Goal: Use online tool/utility: Use online tool/utility

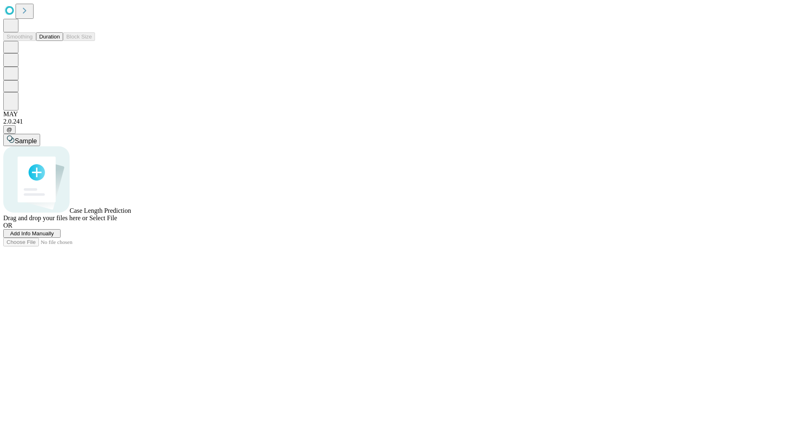
click at [60, 41] on button "Duration" at bounding box center [49, 36] width 27 height 9
click at [37, 137] on span "Sample" at bounding box center [26, 140] width 22 height 7
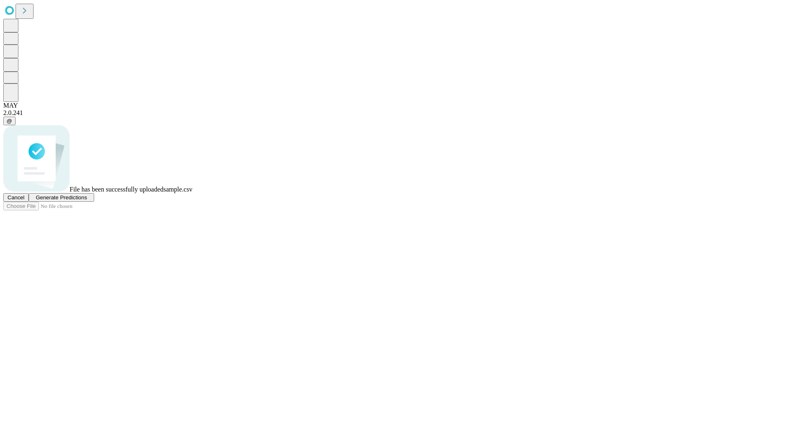
click at [87, 200] on span "Generate Predictions" at bounding box center [61, 197] width 51 height 6
